Goal: Understand process/instructions: Learn how to perform a task or action

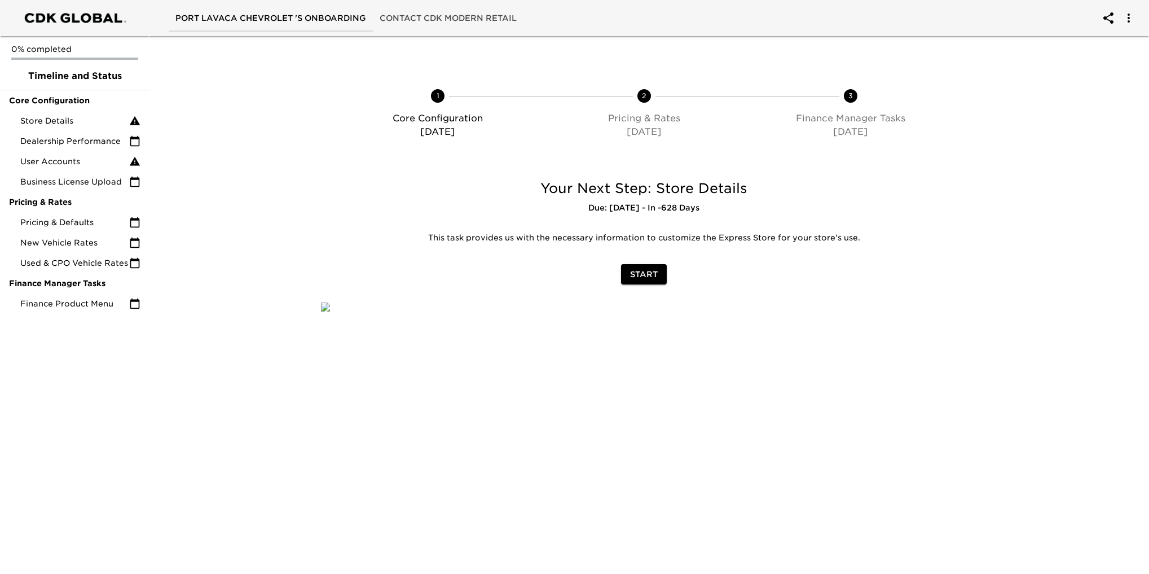
click at [958, 139] on div "1 Core Configuration [DATE] 2 Pricing & Rates [DATE] 3 Finance Manager Tasks [D…" at bounding box center [644, 114] width 647 height 77
click at [274, 210] on div at bounding box center [226, 229] width 168 height 123
click at [61, 118] on span "Store Details" at bounding box center [74, 120] width 109 height 11
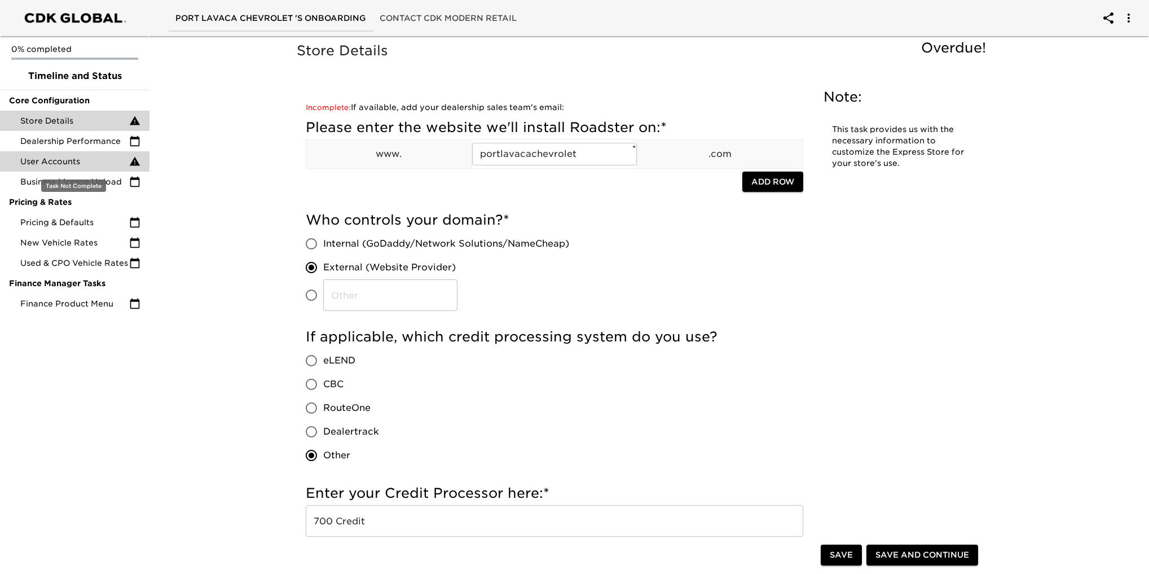
click at [52, 161] on span "User Accounts" at bounding box center [74, 161] width 109 height 11
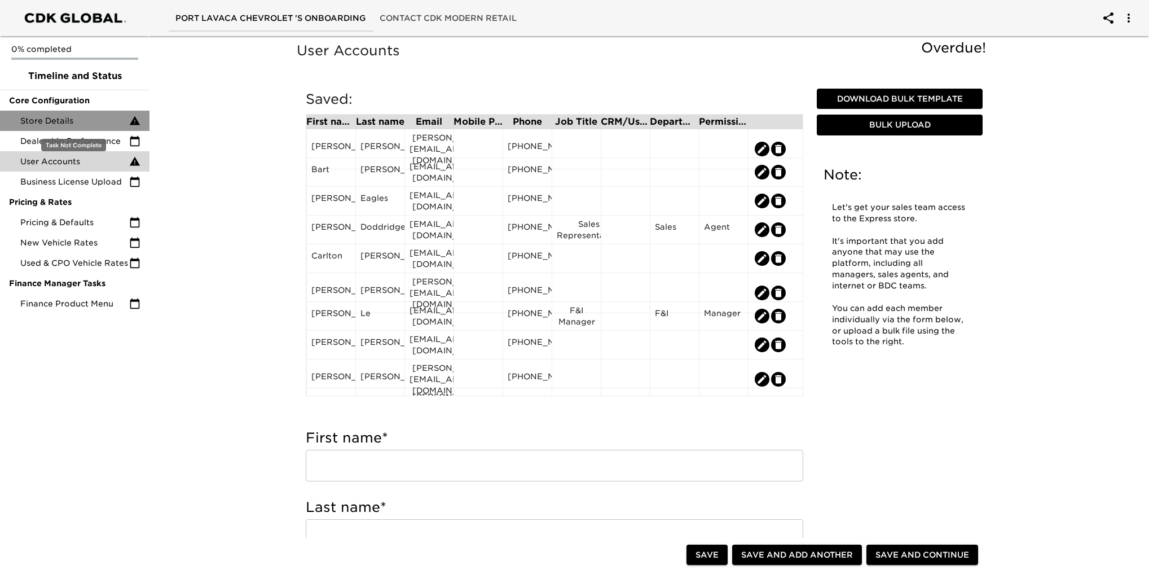
click at [74, 121] on span "Store Details" at bounding box center [74, 120] width 109 height 11
